Goal: Task Accomplishment & Management: Use online tool/utility

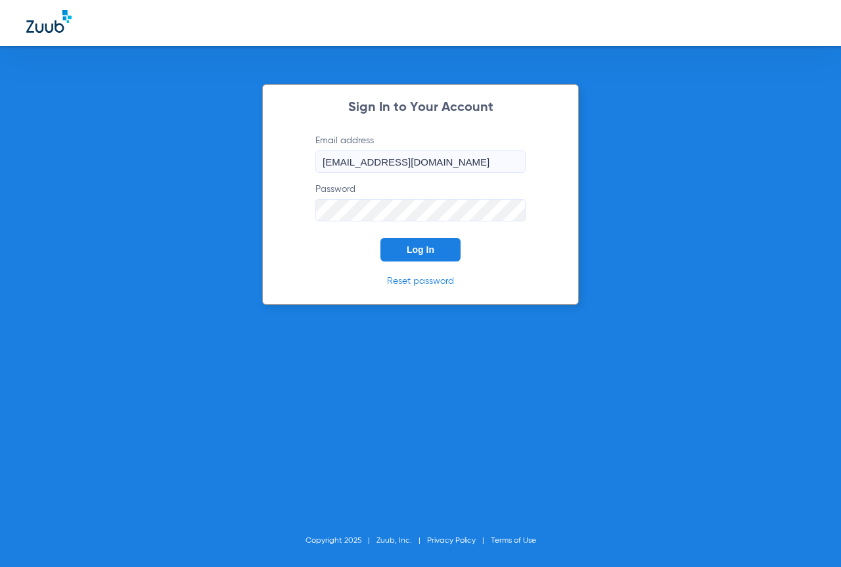
click at [445, 252] on button "Log In" at bounding box center [420, 250] width 80 height 24
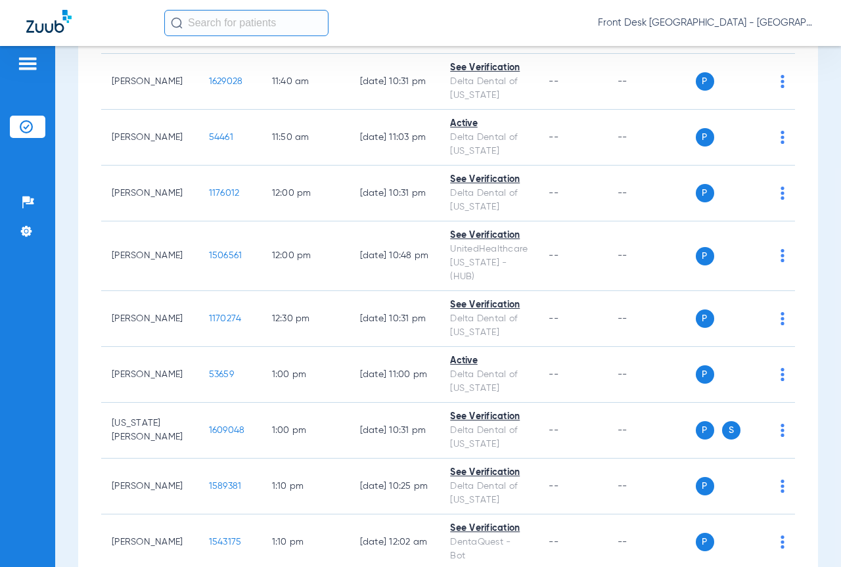
scroll to position [2168, 0]
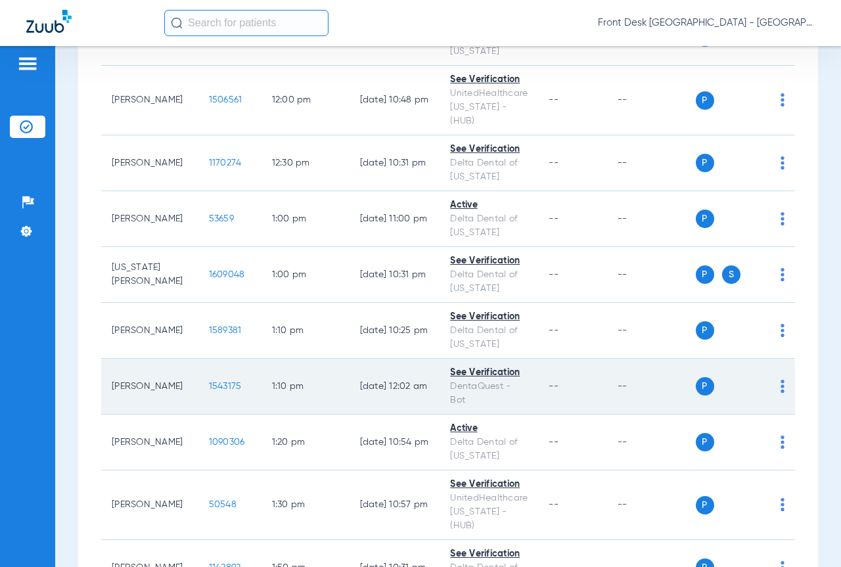
click at [780, 380] on img at bounding box center [782, 386] width 4 height 13
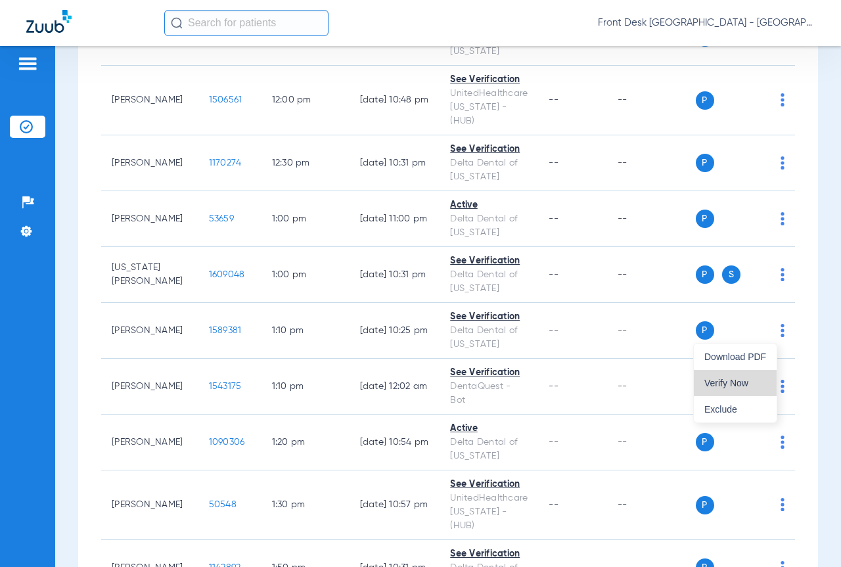
click at [717, 381] on span "Verify Now" at bounding box center [735, 382] width 62 height 9
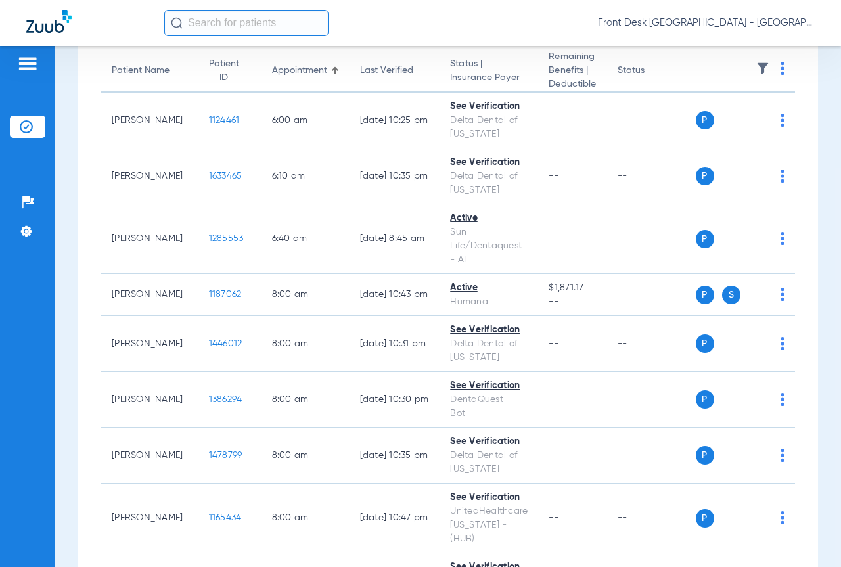
scroll to position [0, 0]
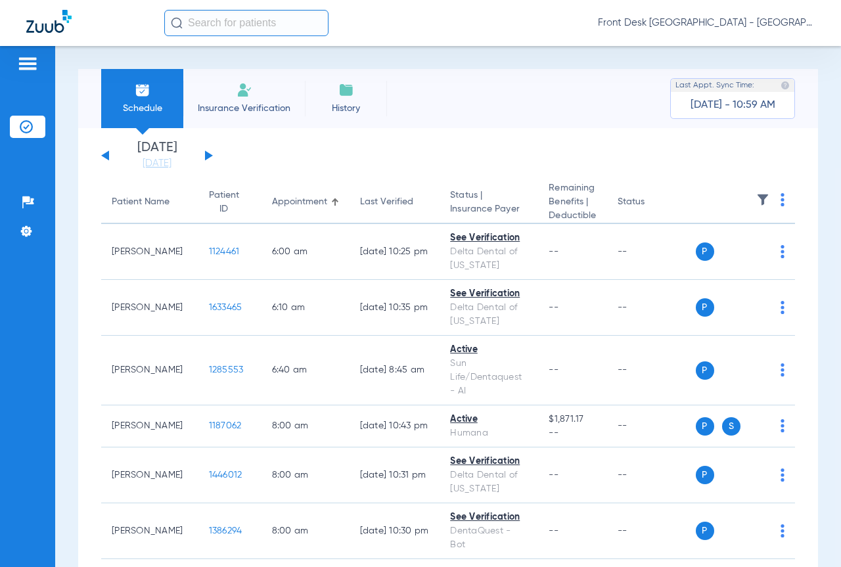
click at [208, 152] on div "[DATE] [DATE] [DATE] [DATE] [DATE] [DATE] [DATE] [DATE] [DATE] [DATE] [DATE] [D…" at bounding box center [157, 155] width 112 height 29
click at [207, 154] on button at bounding box center [209, 155] width 8 height 10
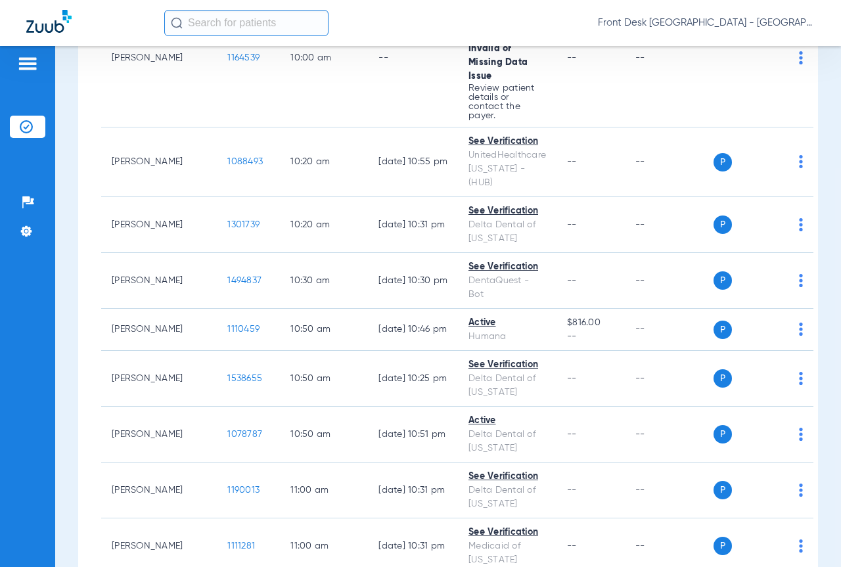
scroll to position [1117, 0]
